Goal: Information Seeking & Learning: Learn about a topic

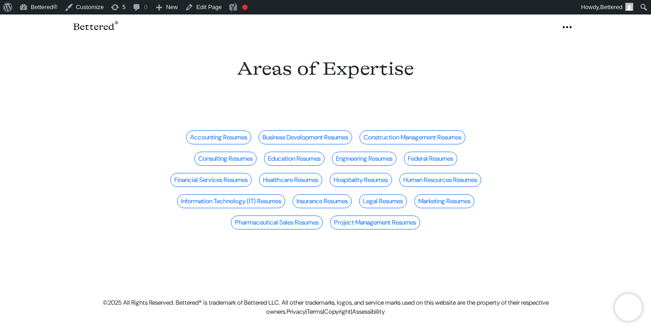
scroll to position [8, 0]
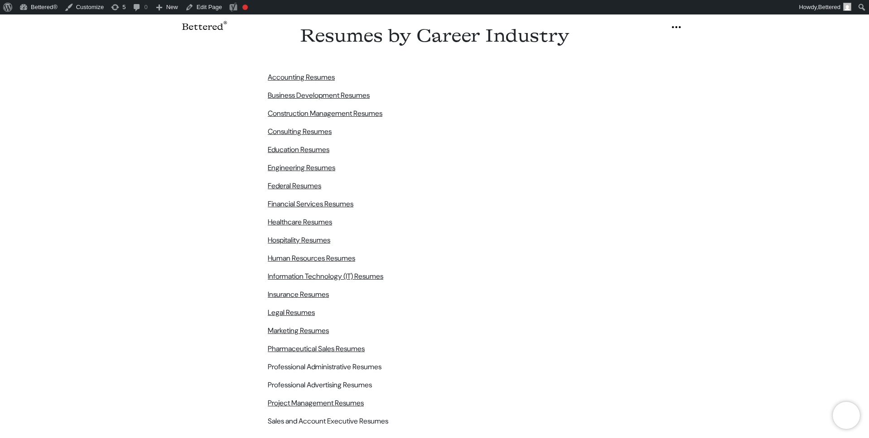
scroll to position [25, 0]
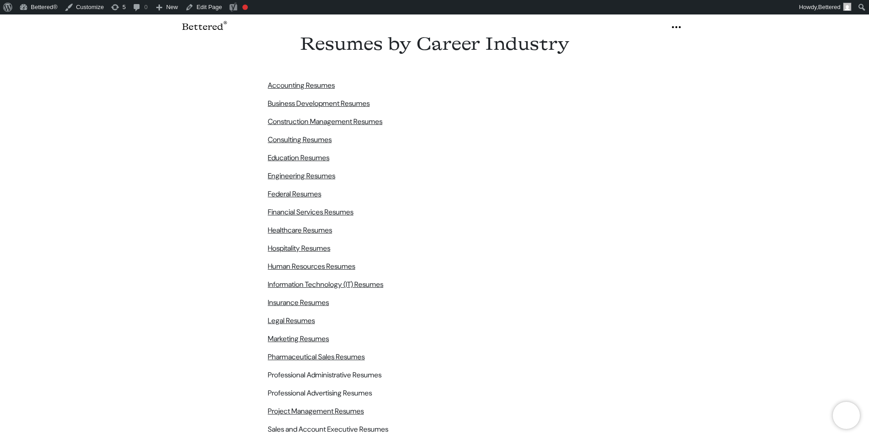
click at [125, 112] on section "Accounting Resumes Business Development Resumes Construction Management Resumes…" at bounding box center [434, 250] width 869 height 384
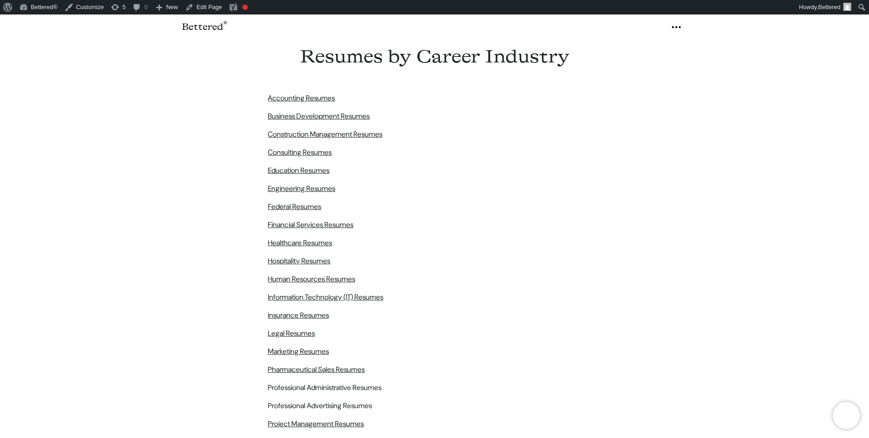
scroll to position [0, 0]
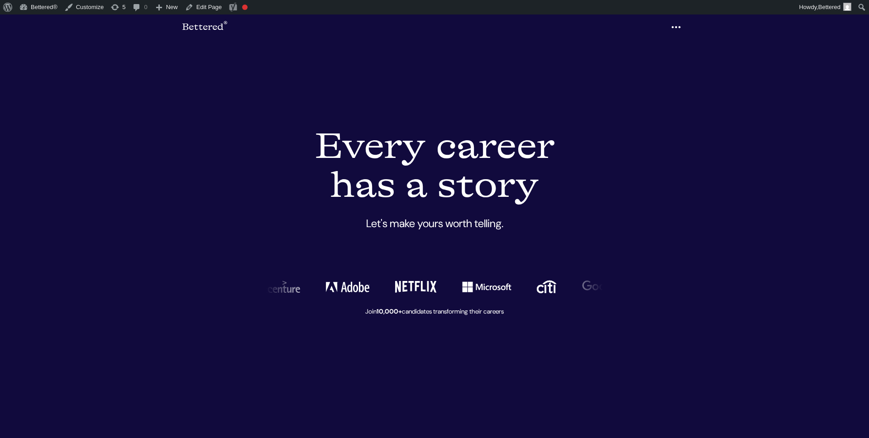
click at [679, 26] on icon "button" at bounding box center [676, 27] width 11 height 14
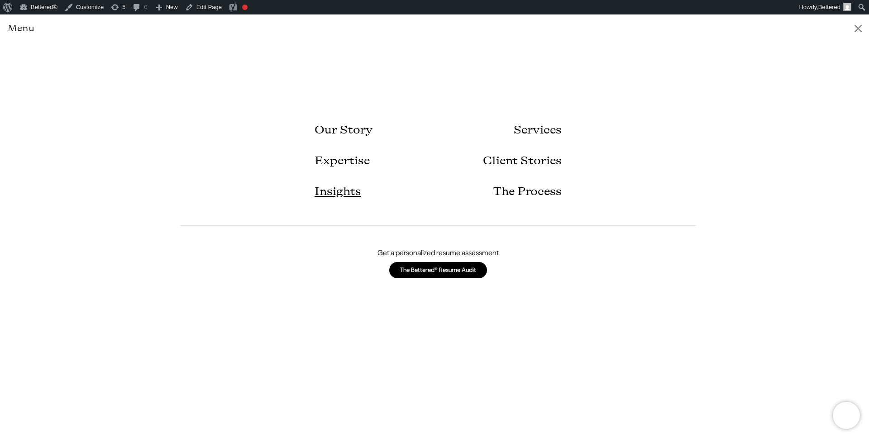
click at [326, 193] on link "Insights" at bounding box center [338, 192] width 47 height 31
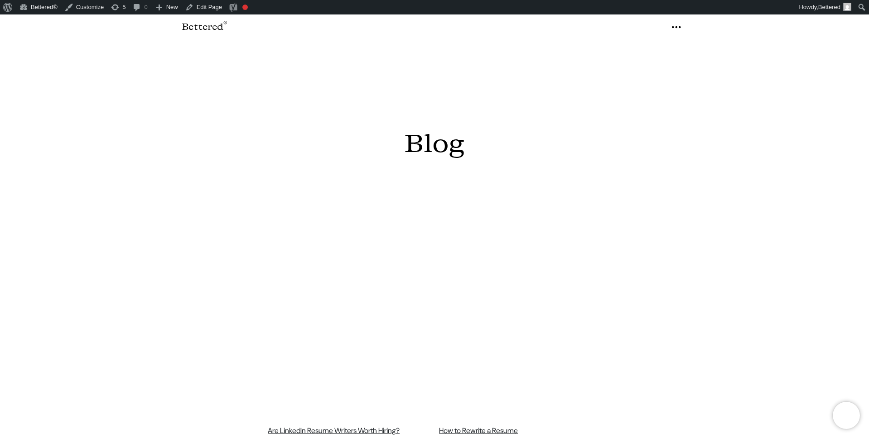
scroll to position [276, 0]
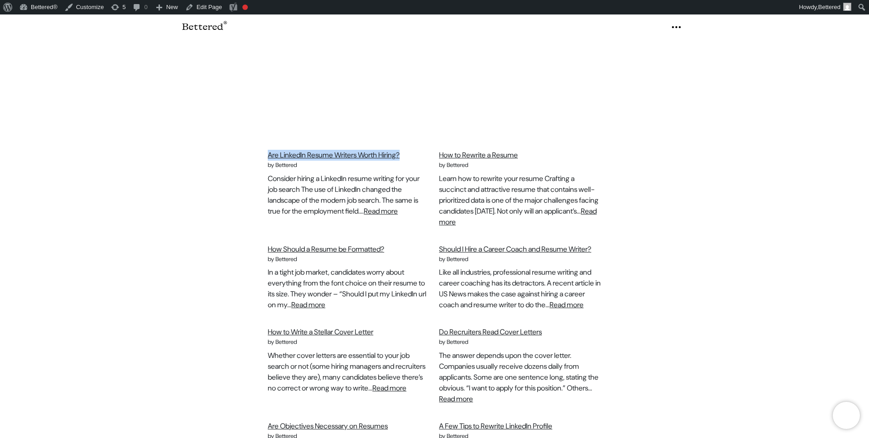
drag, startPoint x: 262, startPoint y: 142, endPoint x: 414, endPoint y: 135, distance: 152.3
copy link "Are LinkedIn Resume Writers Worth Hiring?"
drag, startPoint x: 253, startPoint y: 235, endPoint x: 392, endPoint y: 232, distance: 139.0
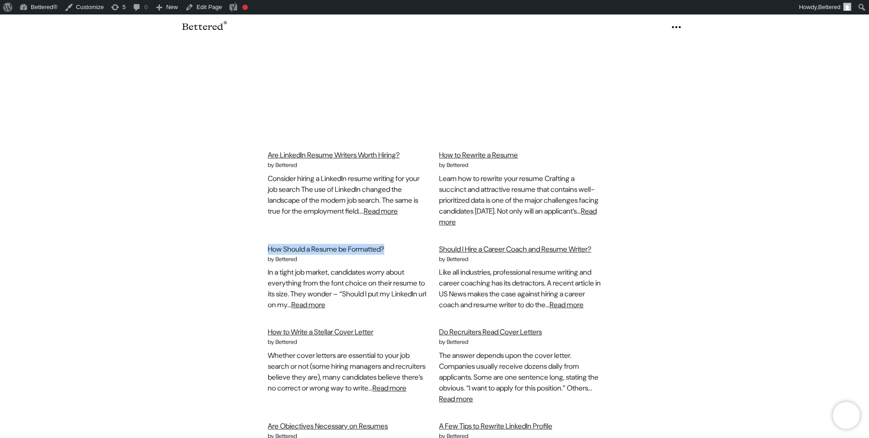
copy link "How Should a Resume be Formatted?"
drag, startPoint x: 432, startPoint y: 232, endPoint x: 463, endPoint y: 243, distance: 32.8
drag, startPoint x: 434, startPoint y: 235, endPoint x: 464, endPoint y: 243, distance: 30.7
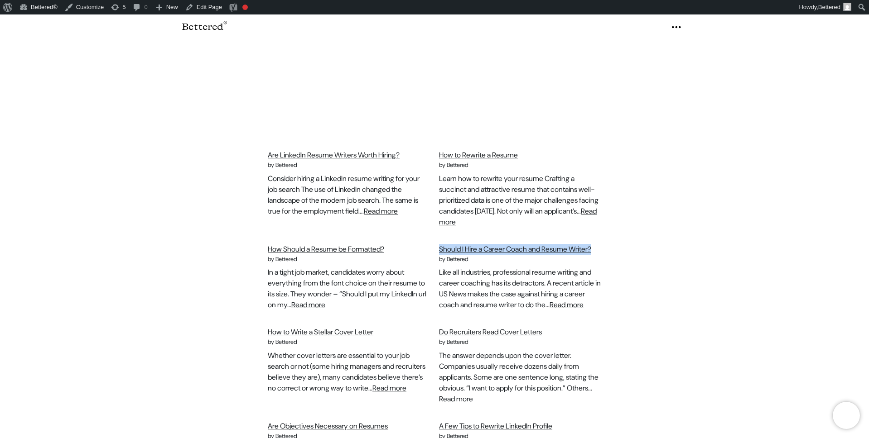
copy link "Should I Hire a Career Coach and Resume Writer?"
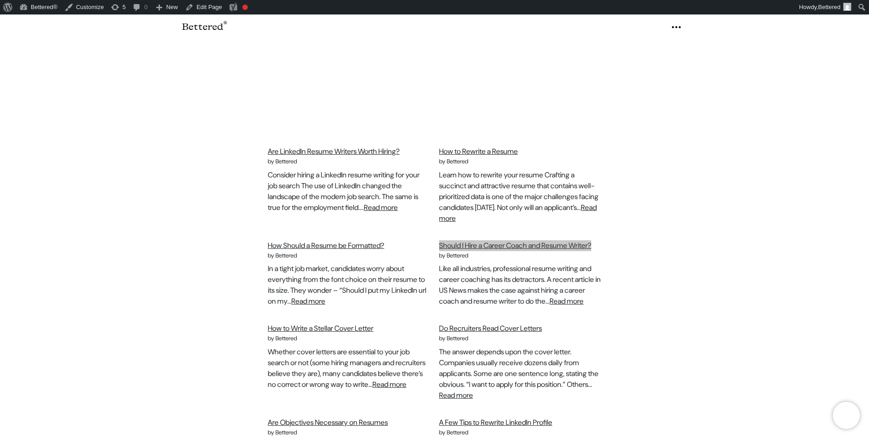
scroll to position [288, 0]
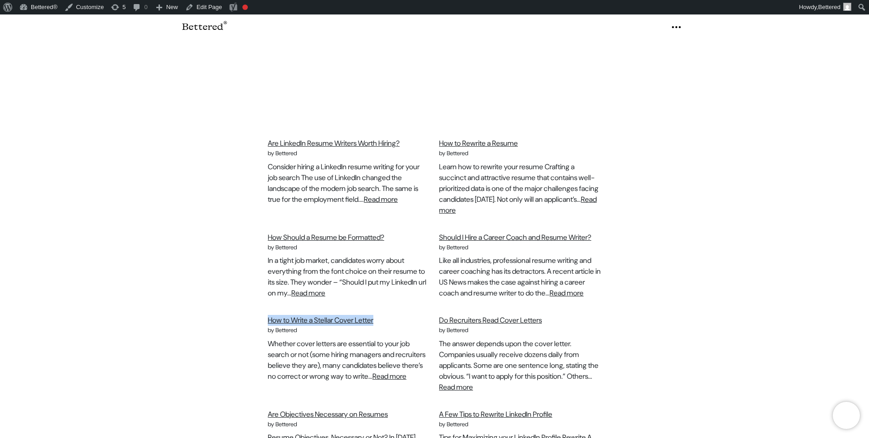
drag, startPoint x: 250, startPoint y: 322, endPoint x: 384, endPoint y: 322, distance: 133.6
copy link "How to Write a Stellar Cover Letter"
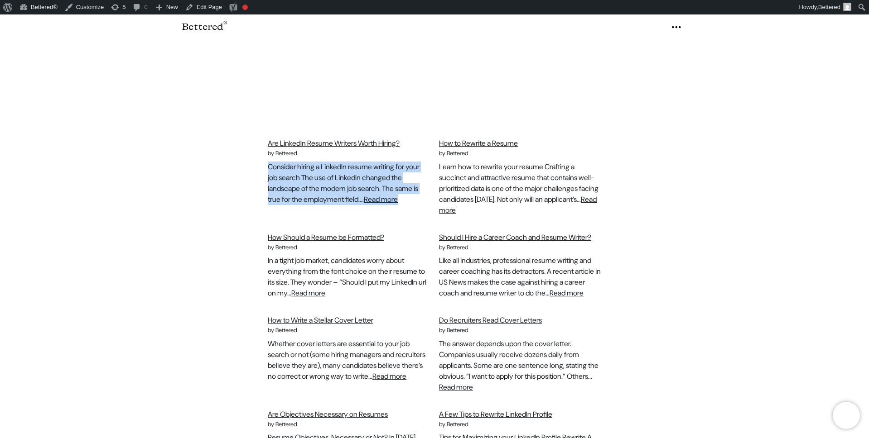
drag, startPoint x: 265, startPoint y: 152, endPoint x: 424, endPoint y: 182, distance: 161.7
copy div "Consider hiring a LinkedIn resume writing for your job search The use of Linked…"
